Goal: Task Accomplishment & Management: Manage account settings

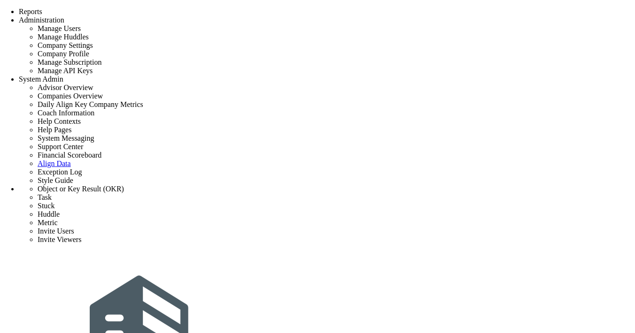
type input "0"
radio input "true"
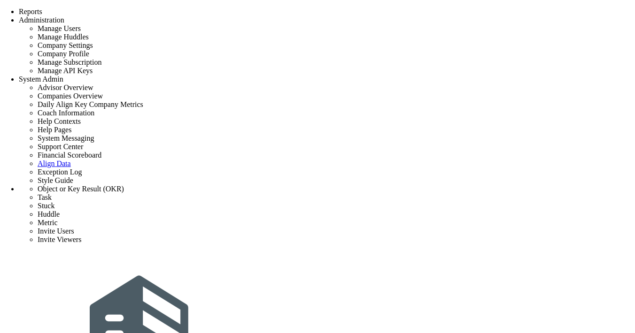
type input "[PERSON_NAME]"
type input "0"
radio input "true"
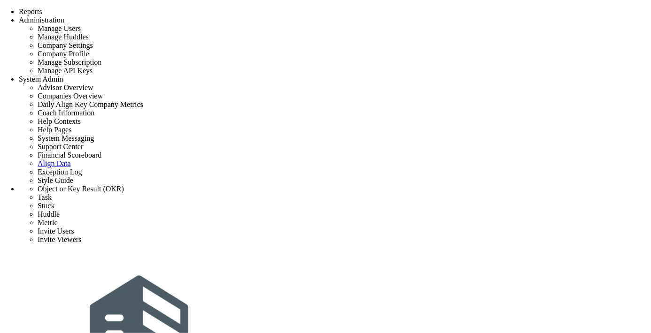
type input "0"
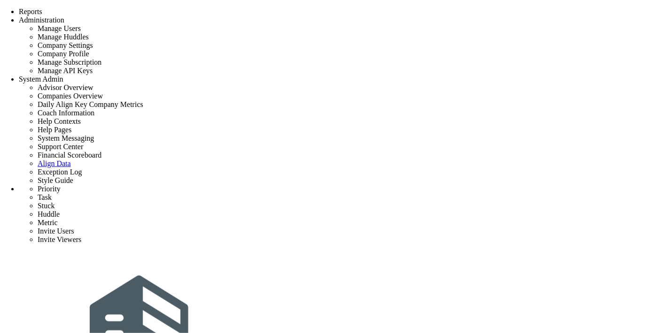
radio input "true"
type input "[PERSON_NAME]"
type input "0"
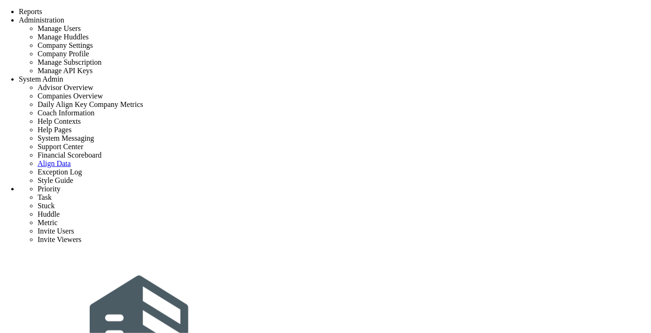
radio input "true"
